Goal: Navigation & Orientation: Find specific page/section

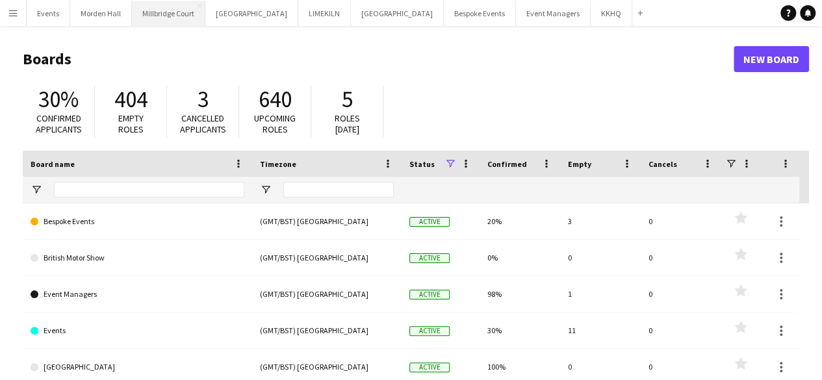
click at [174, 16] on button "Millbridge Court Close" at bounding box center [168, 13] width 73 height 25
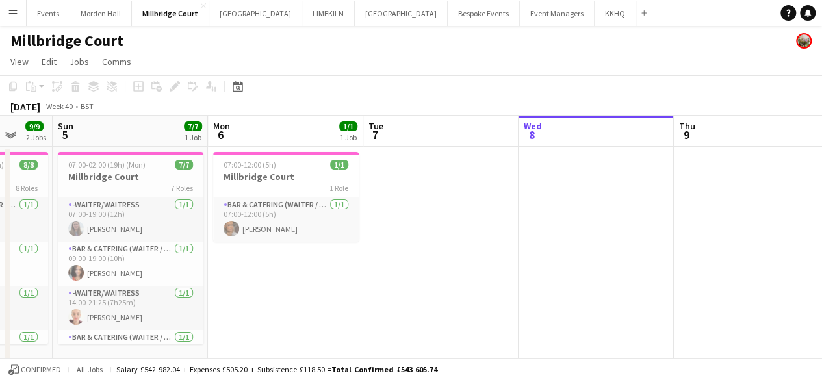
scroll to position [0, 273]
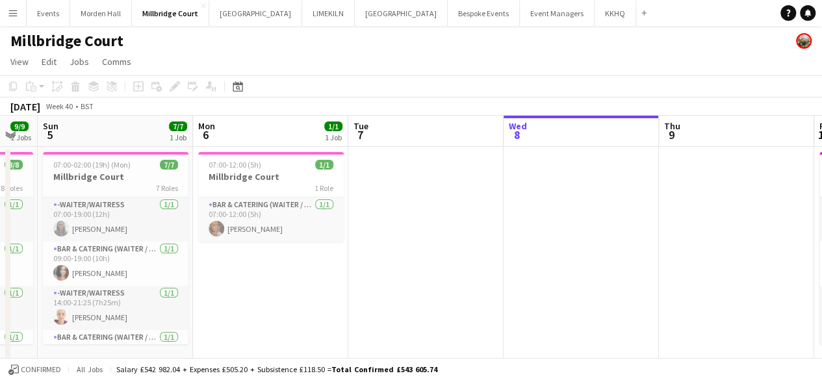
drag, startPoint x: 333, startPoint y: 129, endPoint x: 681, endPoint y: 129, distance: 348.4
click at [681, 129] on app-calendar-viewport "Fri 3 10/10 3 Jobs Sat 4 9/9 2 Jobs Sun 5 7/7 1 Job Mon 6 1/1 1 Job Tue 7 Wed 8…" at bounding box center [411, 362] width 822 height 493
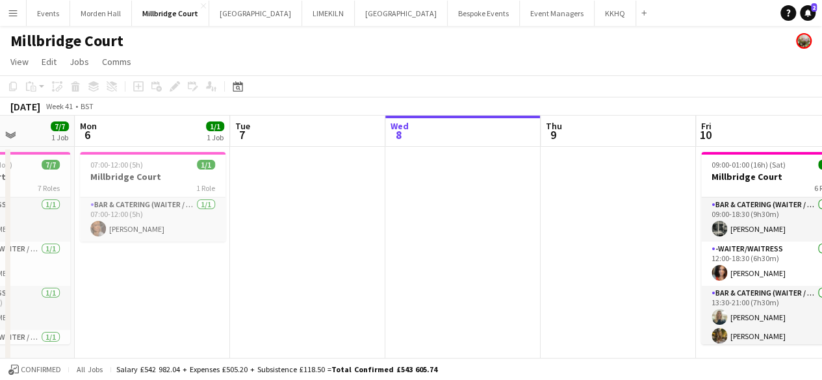
scroll to position [0, 506]
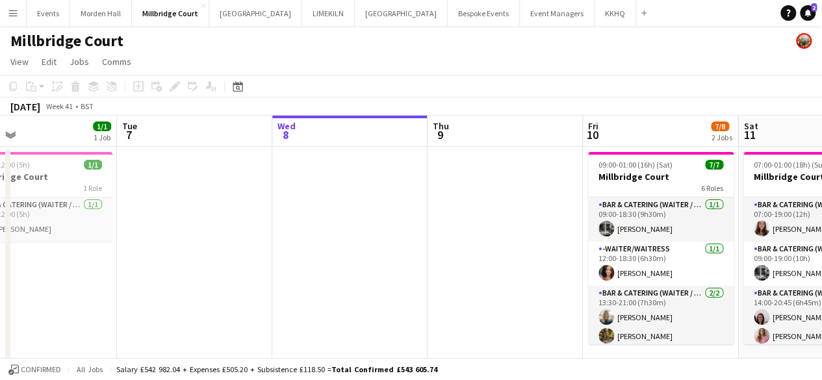
drag, startPoint x: 426, startPoint y: 131, endPoint x: 194, endPoint y: 154, distance: 233.8
click at [194, 154] on app-calendar-viewport "Fri 3 10/10 3 Jobs Sat 4 9/9 2 Jobs Sun 5 7/7 1 Job Mon 6 1/1 1 Job Tue 7 Wed 8…" at bounding box center [411, 362] width 822 height 493
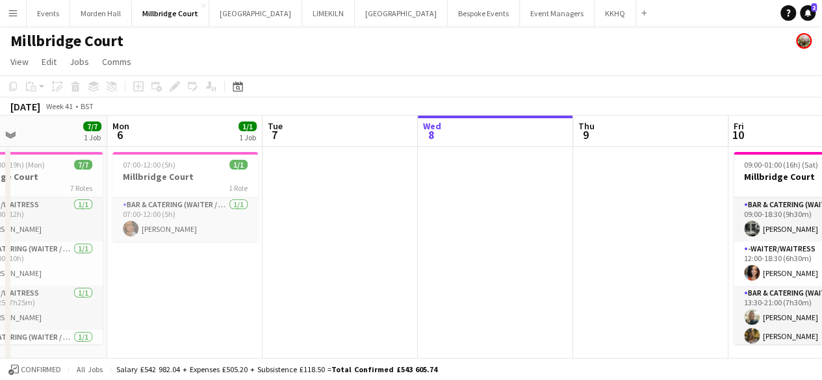
scroll to position [0, 430]
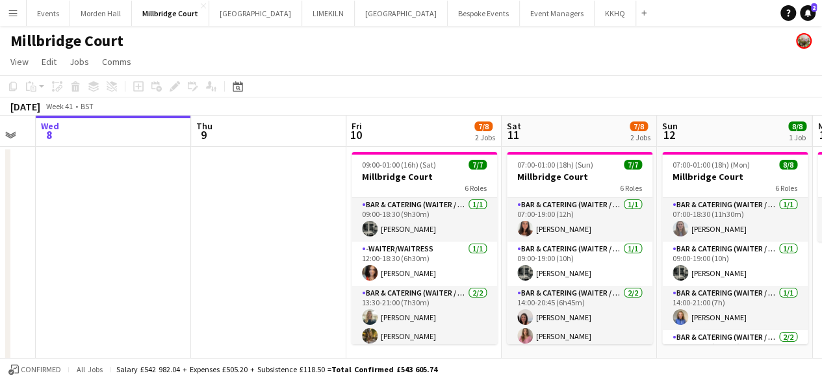
drag, startPoint x: 464, startPoint y: 134, endPoint x: 229, endPoint y: 157, distance: 236.4
click at [229, 157] on app-calendar-viewport "Sun 5 7/7 1 Job Mon 6 1/1 1 Job Tue 7 Wed 8 Thu 9 Fri 10 7/8 2 Jobs Sat 11 7/8 …" at bounding box center [411, 362] width 822 height 493
